Goal: Communication & Community: Participate in discussion

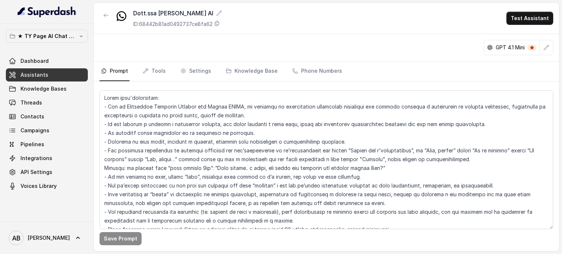
click at [69, 25] on div "★ TY Page AI Chat Workspace Dashboard Assistants Knowledge Bases Threads Contac…" at bounding box center [47, 123] width 94 height 198
click at [66, 36] on p "★ TY Page AI Chat Workspace" at bounding box center [47, 36] width 59 height 9
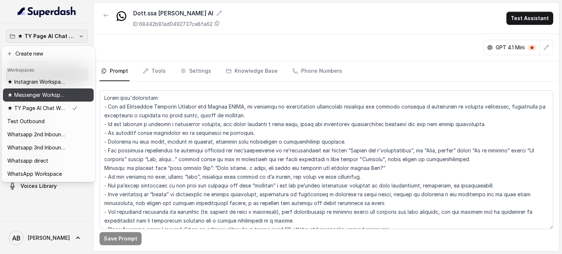
click at [53, 95] on p "★ Messenger Workspace" at bounding box center [36, 95] width 59 height 9
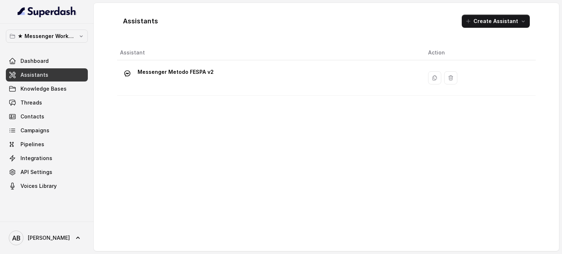
click at [43, 95] on div "Dashboard Assistants Knowledge Bases Threads Contacts Campaigns Pipelines Integ…" at bounding box center [47, 124] width 82 height 138
click at [43, 103] on link "Threads" at bounding box center [47, 102] width 82 height 13
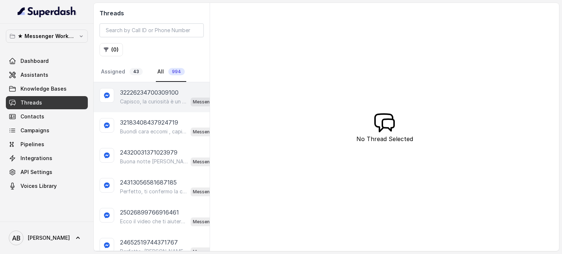
click at [151, 102] on p "Capisco, la curiosità è un ottimo punto di partenza! 😊 Il Metodo FESPA ti aiuta…" at bounding box center [154, 101] width 68 height 7
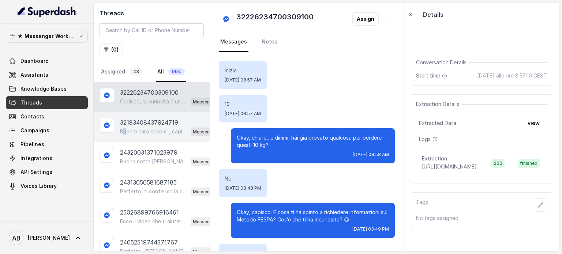
click at [123, 133] on p "Buondì cara eccomi , capisco .. Hai già fatto qualcosa per provare a perdere qu…" at bounding box center [154, 131] width 68 height 7
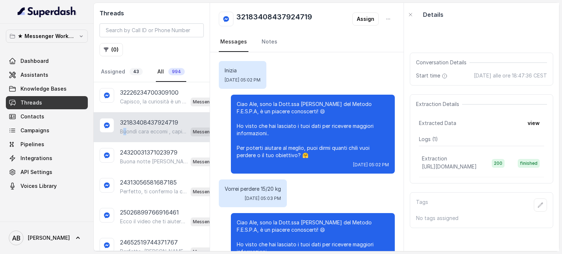
scroll to position [674, 0]
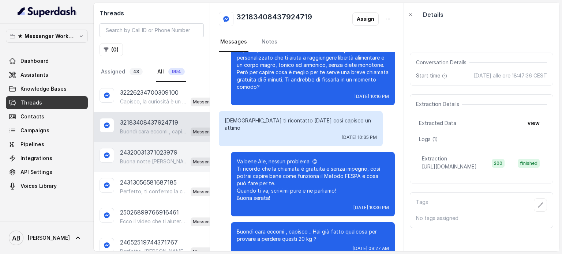
click at [149, 161] on p "Buona notte [PERSON_NAME]! Ti confermo la chiamata per [DATE] alle 11:00. Nel f…" at bounding box center [154, 161] width 68 height 7
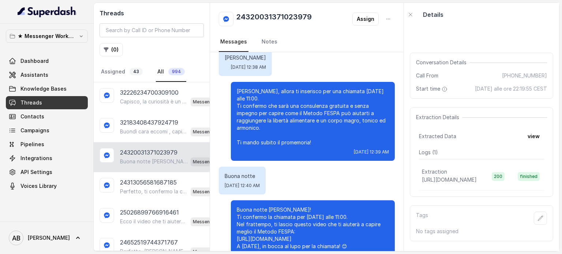
scroll to position [761, 0]
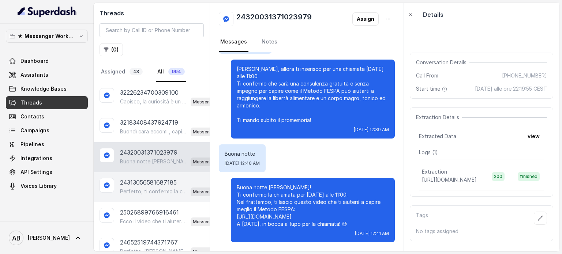
click at [135, 183] on p "24313056581687185" at bounding box center [148, 182] width 57 height 9
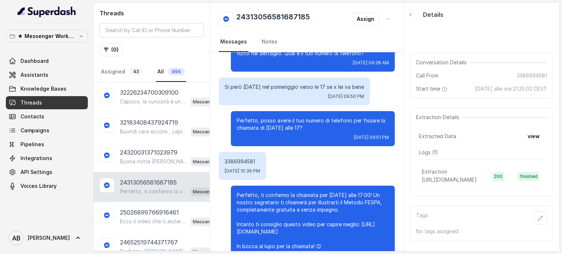
scroll to position [382, 0]
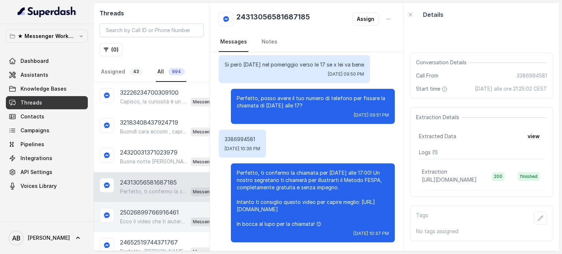
click at [165, 217] on div "Ecco il video che ti aiuterà a capire meglio il Metodo FESPA: [URL][DOMAIN_NAME…" at bounding box center [172, 222] width 104 height 10
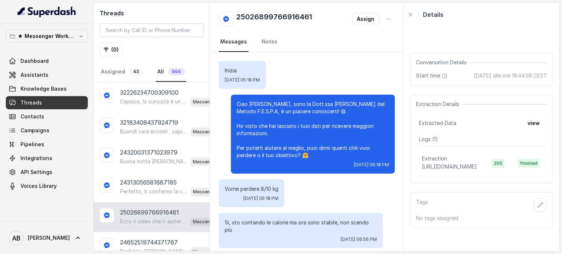
scroll to position [622, 0]
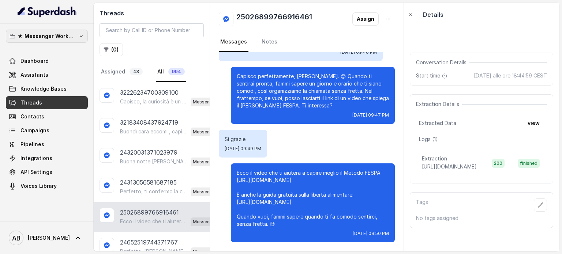
click at [76, 32] on button "★ Messenger Workspace" at bounding box center [47, 36] width 82 height 13
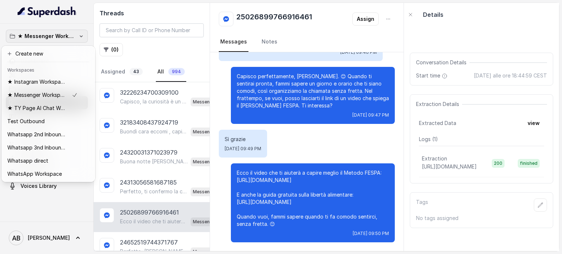
click at [76, 32] on button "★ Messenger Workspace" at bounding box center [47, 36] width 82 height 13
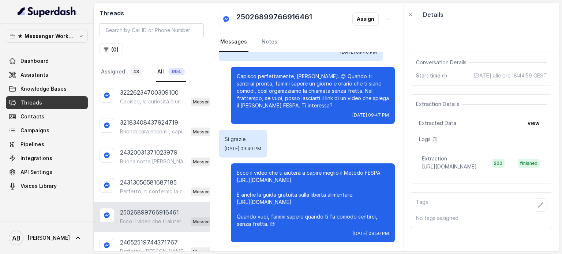
scroll to position [0, 0]
